Goal: Information Seeking & Learning: Learn about a topic

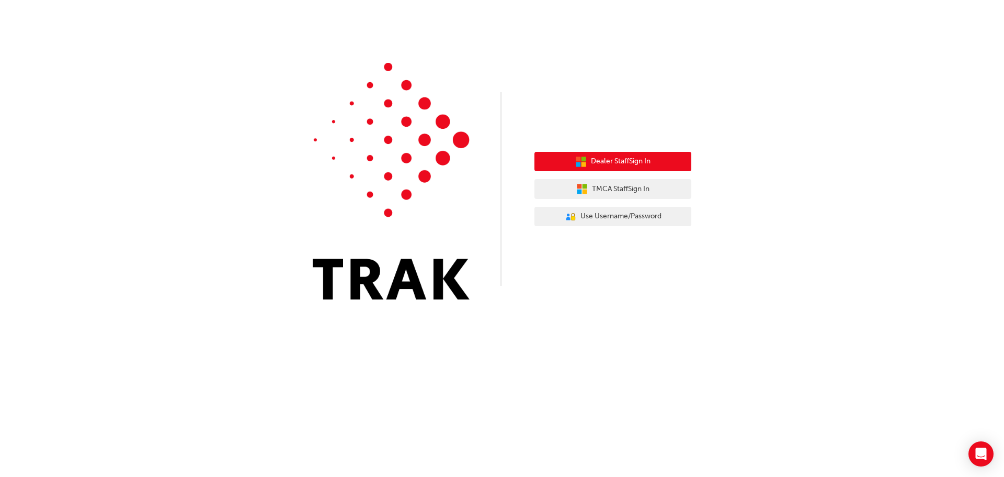
click at [637, 160] on span "Dealer Staff Sign In" at bounding box center [621, 161] width 60 height 12
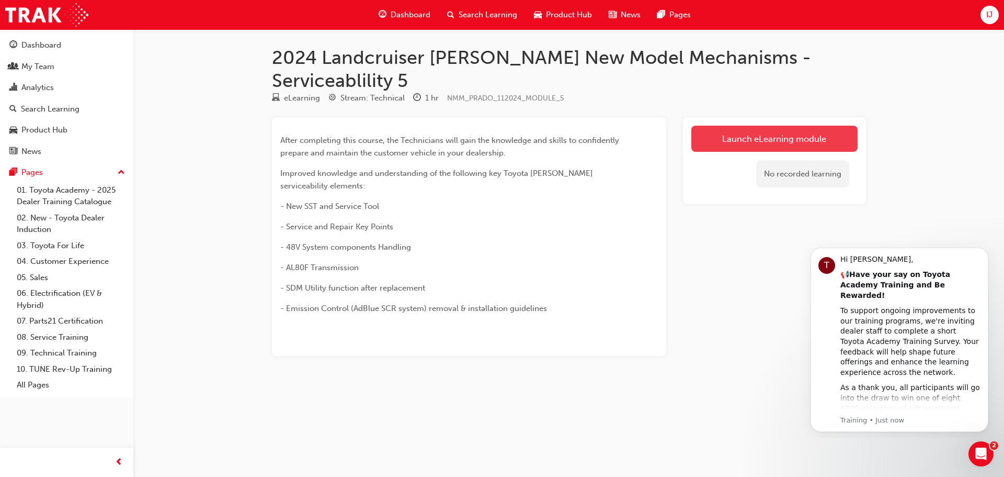
click at [754, 126] on link "Launch eLearning module" at bounding box center [775, 139] width 166 height 26
